Goal: Transaction & Acquisition: Purchase product/service

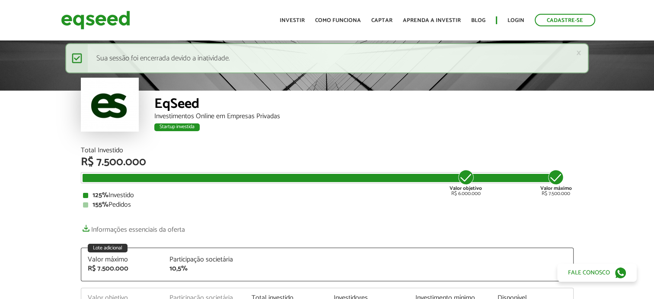
scroll to position [130, 0]
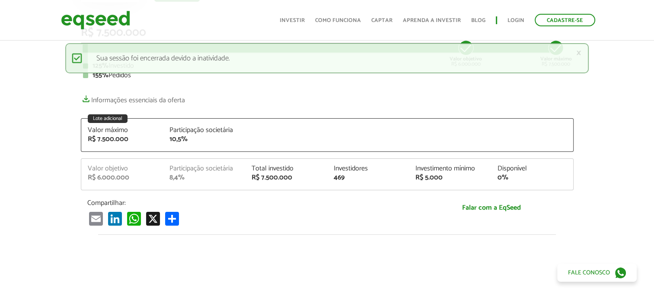
click at [517, 14] on ul "Início Investir Como funciona Captar Aprenda a investir Blog Login Cadastre-se" at bounding box center [437, 20] width 324 height 13
click at [517, 18] on link "Login" at bounding box center [515, 21] width 17 height 6
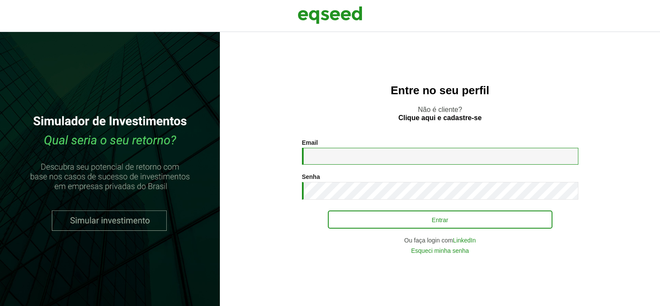
type input "**********"
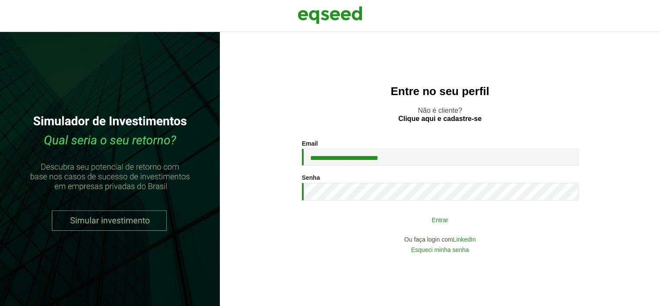
click at [336, 216] on button "Entrar" at bounding box center [440, 219] width 225 height 16
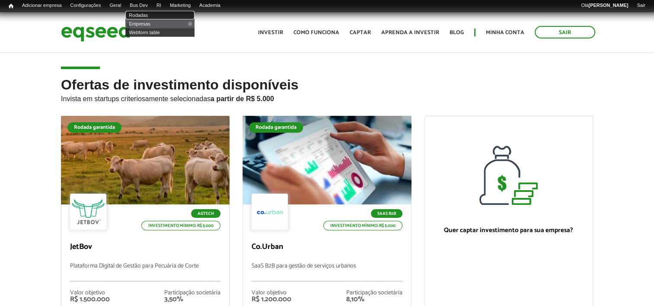
click at [145, 16] on link "Rodadas" at bounding box center [159, 15] width 69 height 9
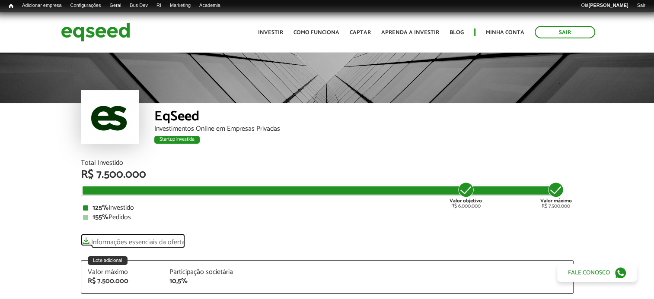
click at [108, 240] on link "Informações essenciais da oferta" at bounding box center [133, 240] width 104 height 12
click at [20, 92] on div at bounding box center [327, 77] width 654 height 52
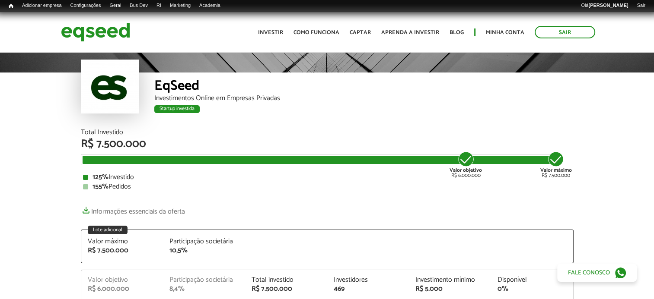
scroll to position [168, 0]
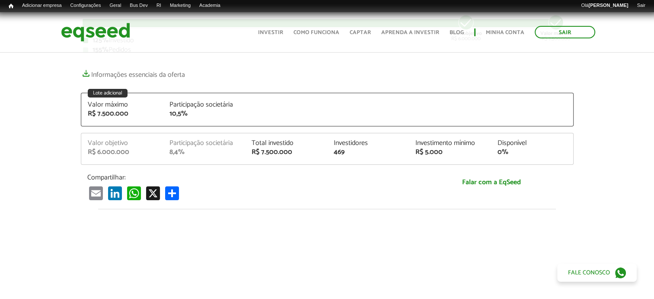
click at [165, 82] on div "Total Investido R$ 7.500.000 Valor objetivo R$ 6.000.000 Valor máximo R$ 7.500.…" at bounding box center [327, 96] width 493 height 209
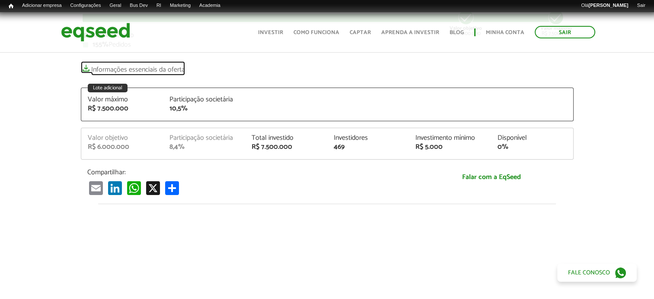
click at [172, 68] on link "Informações essenciais da oferta" at bounding box center [133, 67] width 104 height 12
click at [27, 133] on article "EqSeed Investimentos Online em Empresas Privadas Startup investida Startup inve…" at bounding box center [327, 189] width 654 height 620
